Goal: Navigation & Orientation: Go to known website

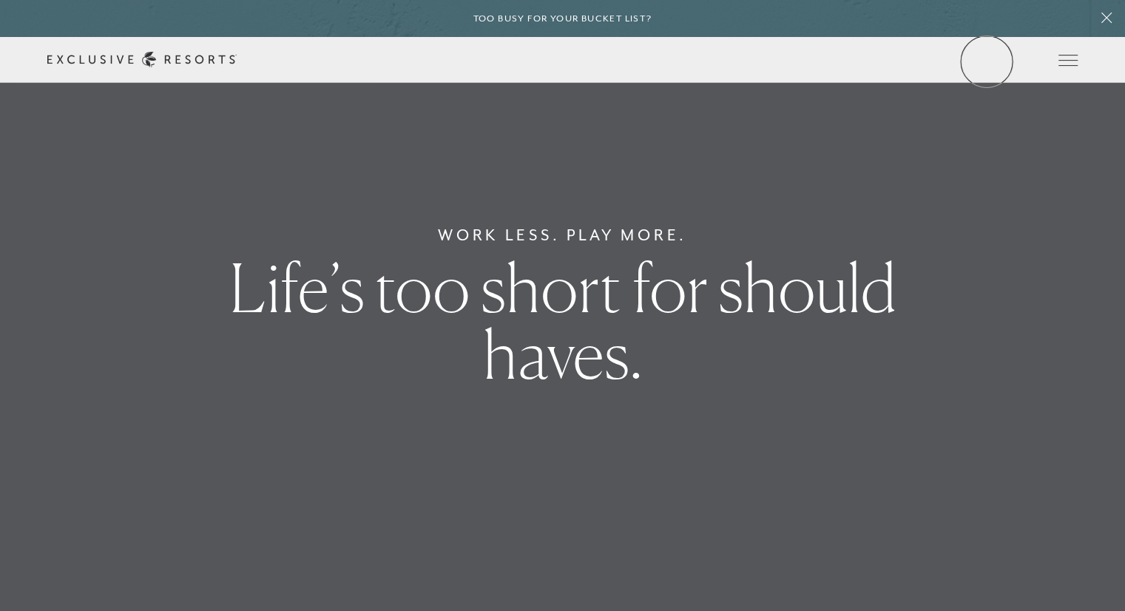
click at [0, 0] on link "Member Login" at bounding box center [0, 0] width 0 height 0
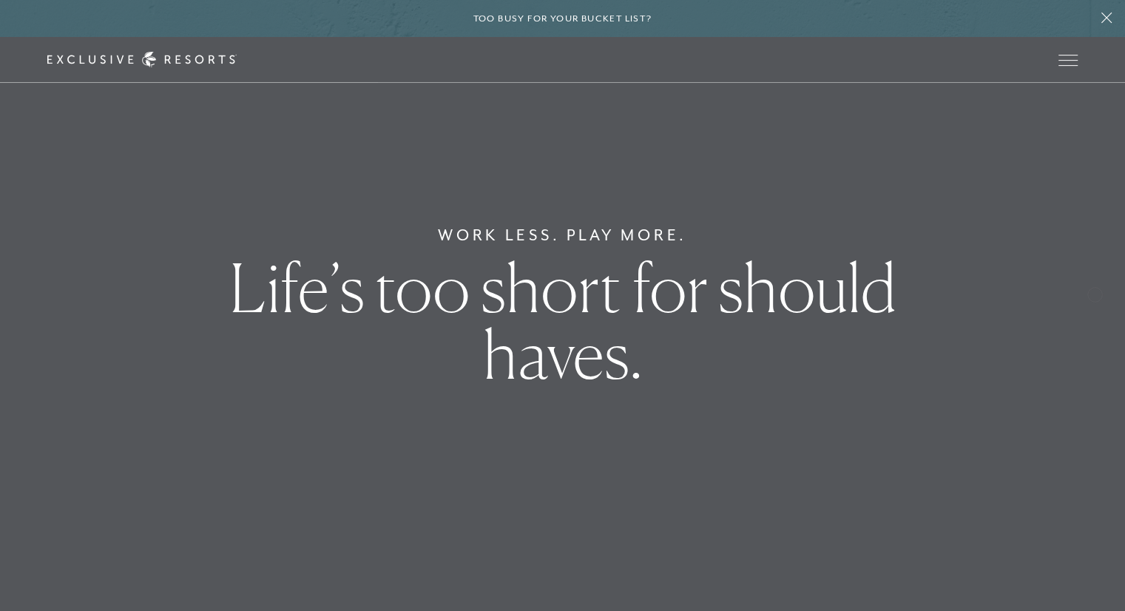
click at [1095, 293] on div "Work Less. Play More. Life’s too short for should haves." at bounding box center [562, 305] width 1125 height 611
